Goal: Check status: Check status

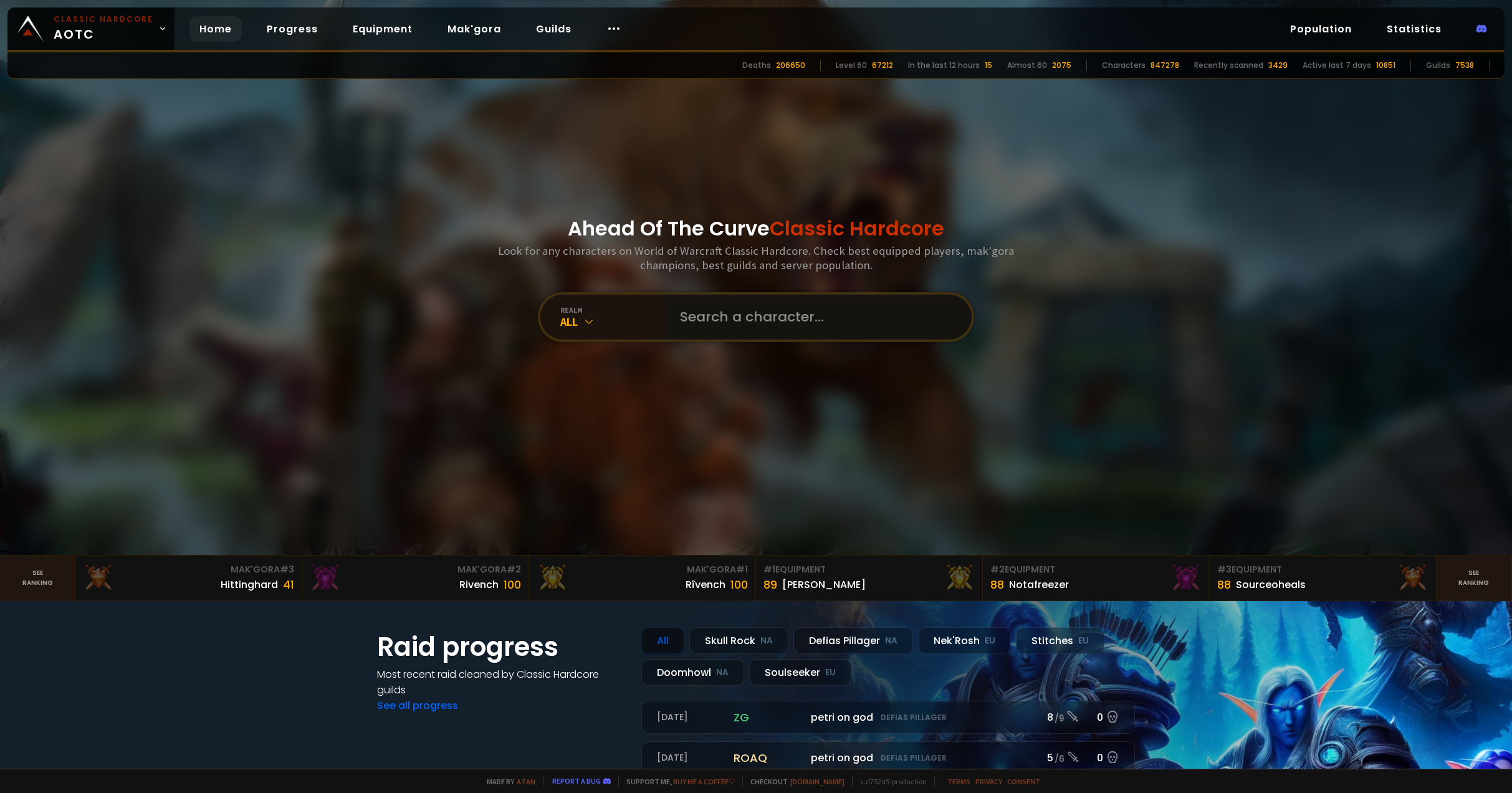
click at [725, 319] on input "text" at bounding box center [814, 317] width 284 height 45
type input "djg"
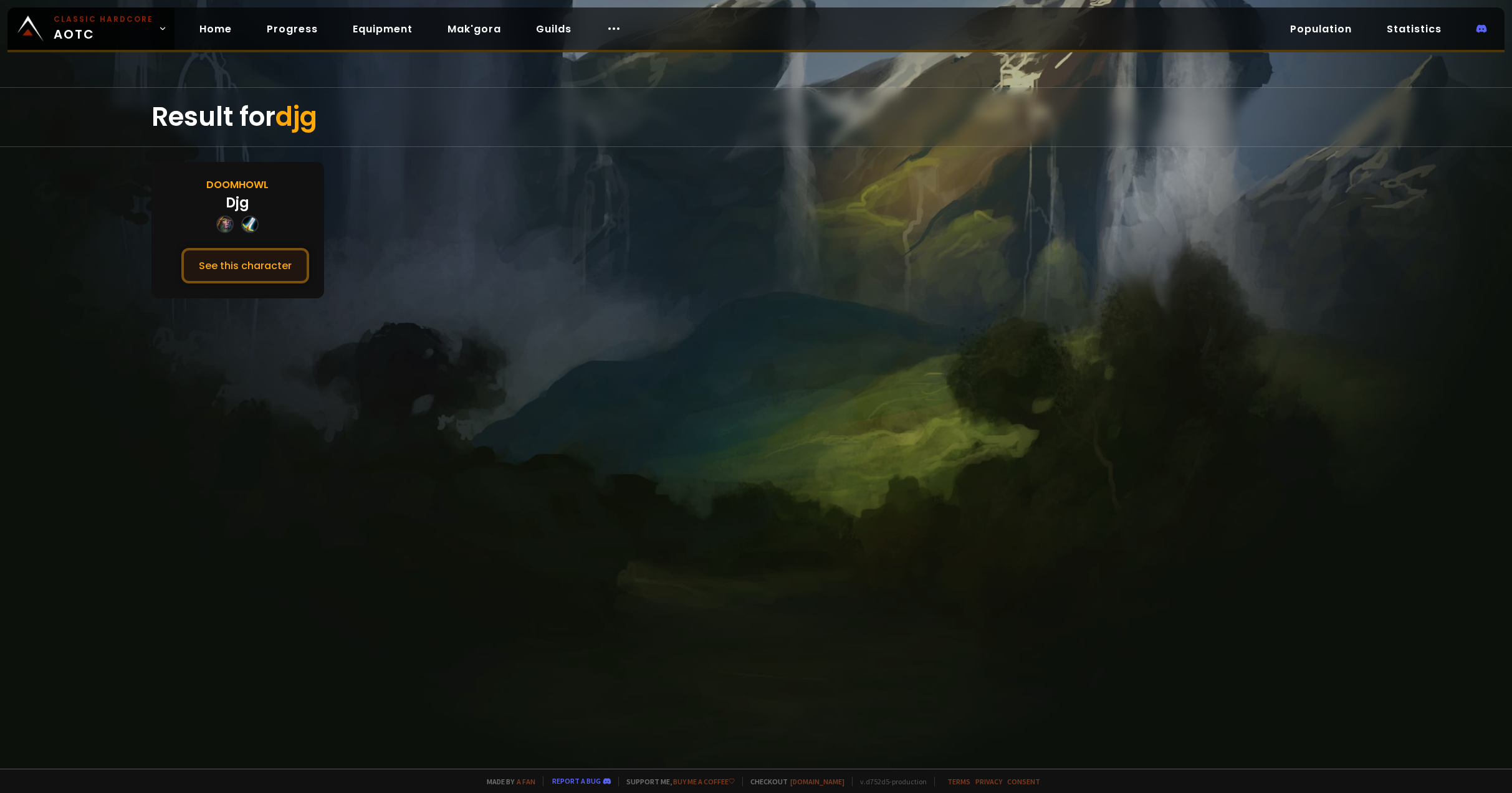
click at [211, 263] on button "See this character" at bounding box center [245, 265] width 128 height 35
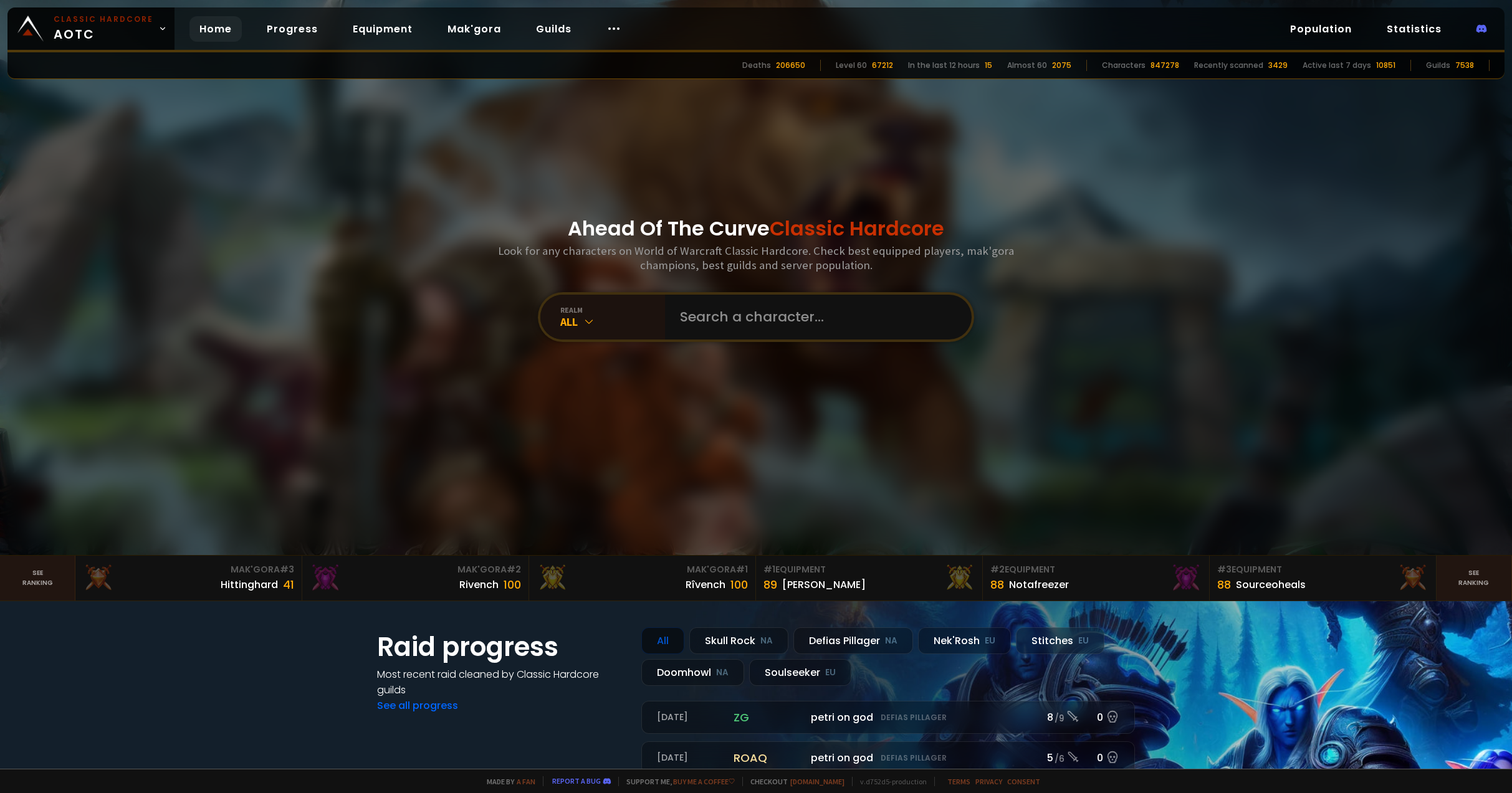
click at [753, 316] on input "text" at bounding box center [814, 317] width 284 height 45
type input "elephant"
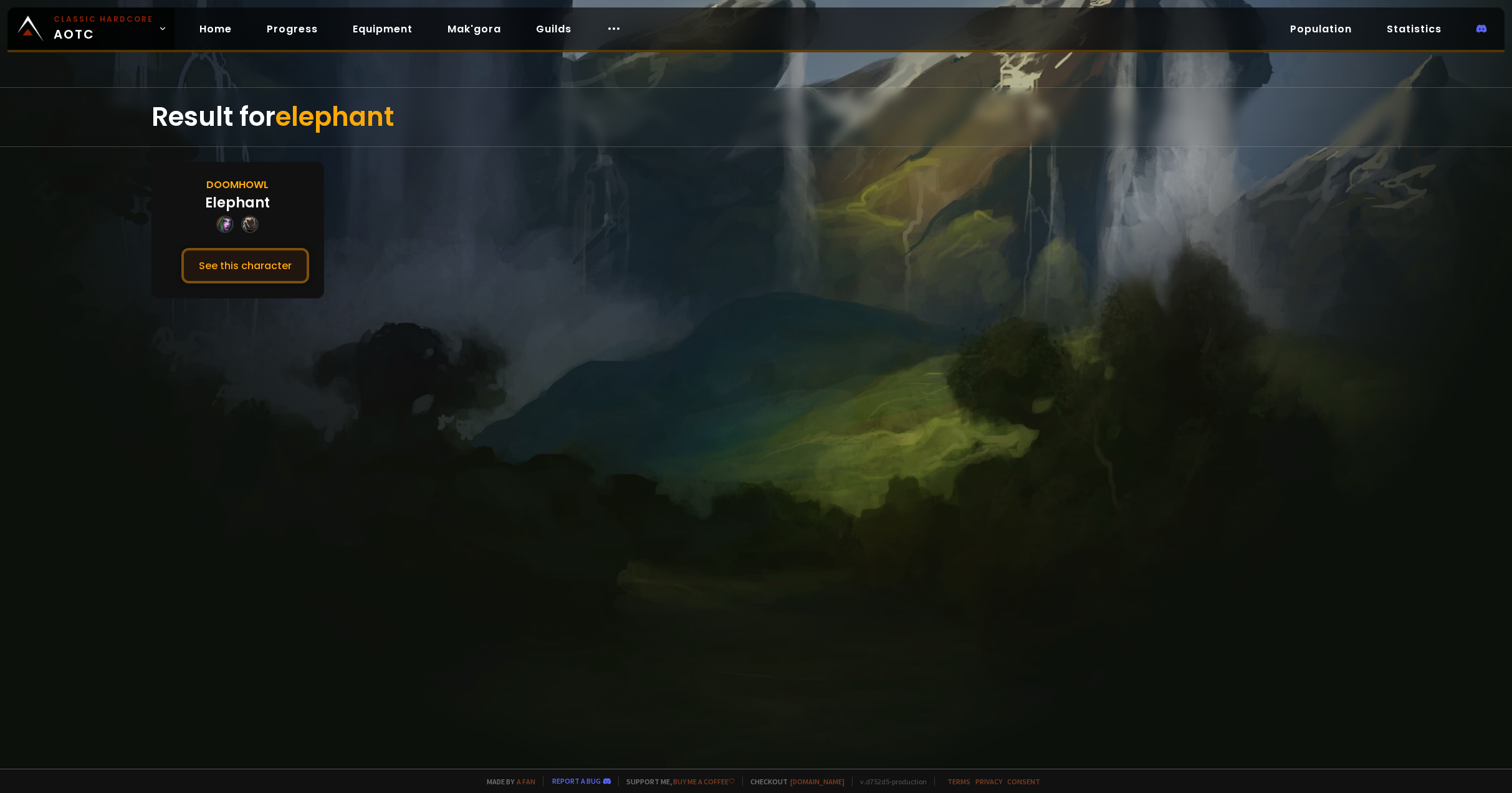
click at [266, 261] on button "See this character" at bounding box center [245, 265] width 128 height 35
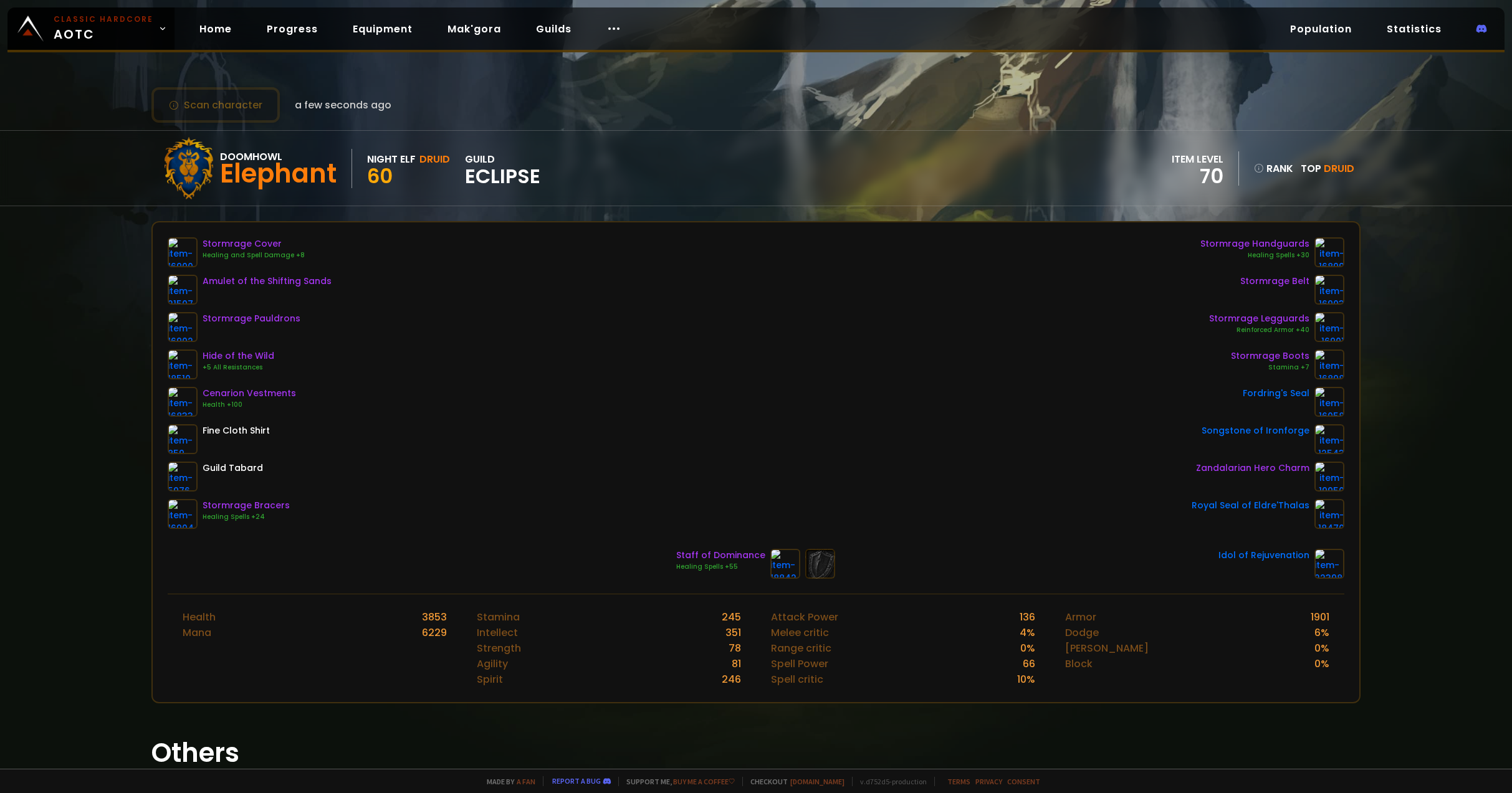
click at [85, 280] on div "Scan character a few seconds ago Doomhowl Elephant Night Elf Druid 60 guild Ecl…" at bounding box center [756, 384] width 1512 height 768
